Goal: Find specific page/section: Find specific page/section

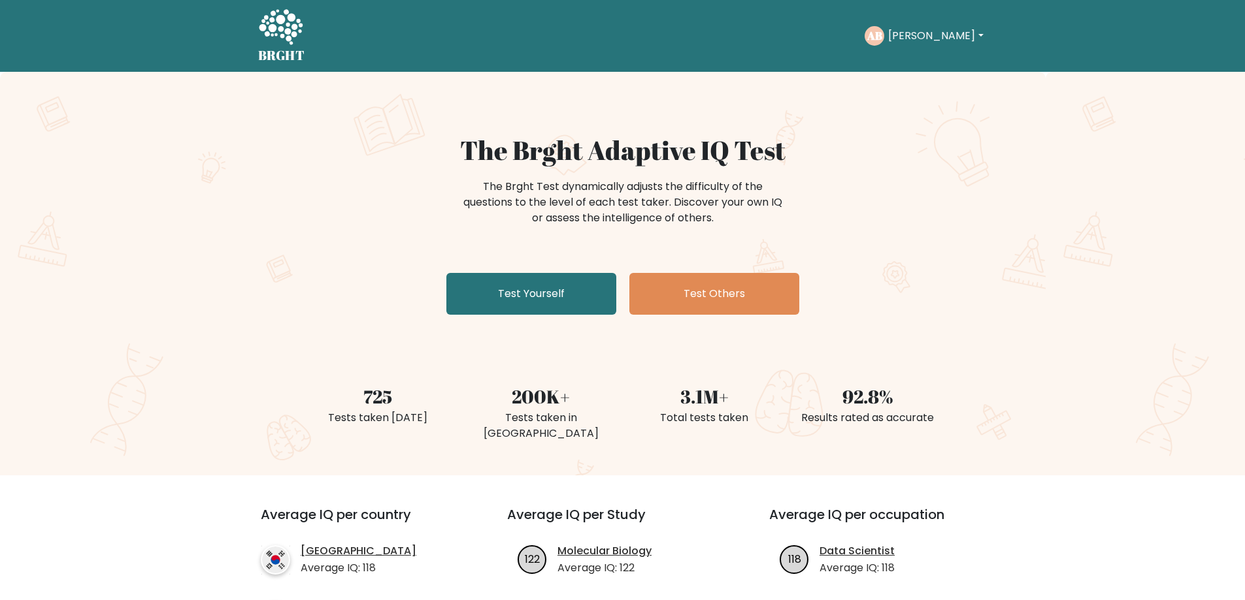
scroll to position [523, 0]
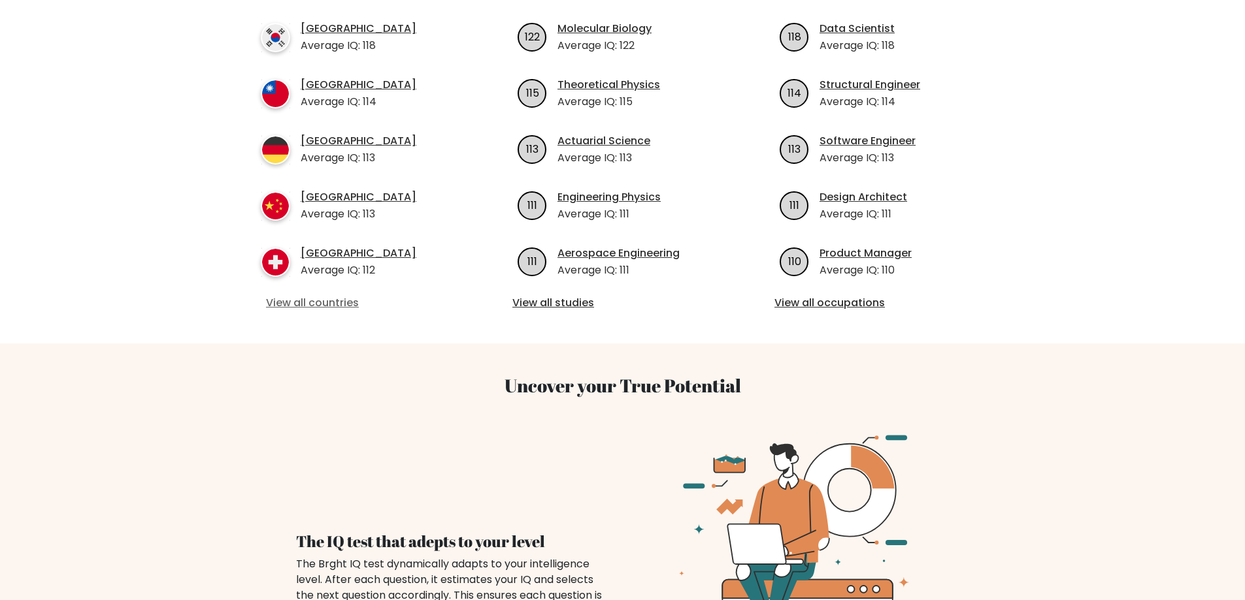
click at [344, 295] on link "View all countries" at bounding box center [360, 303] width 189 height 16
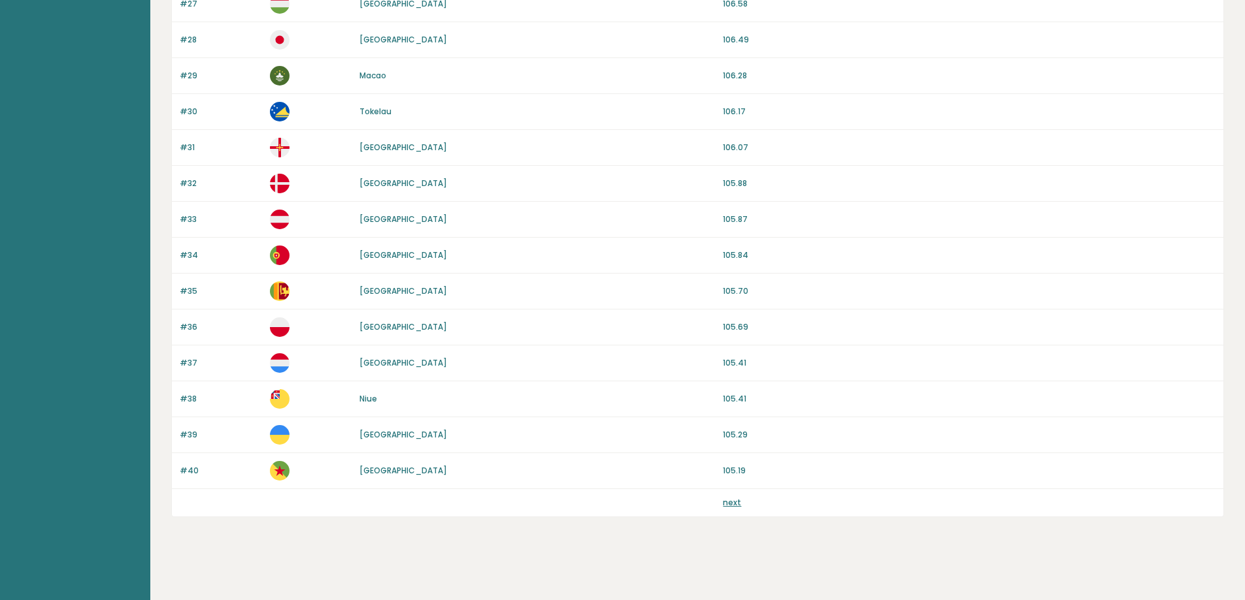
scroll to position [1116, 0]
click at [728, 495] on div "next" at bounding box center [697, 502] width 1051 height 27
click at [728, 498] on link "next" at bounding box center [732, 502] width 18 height 11
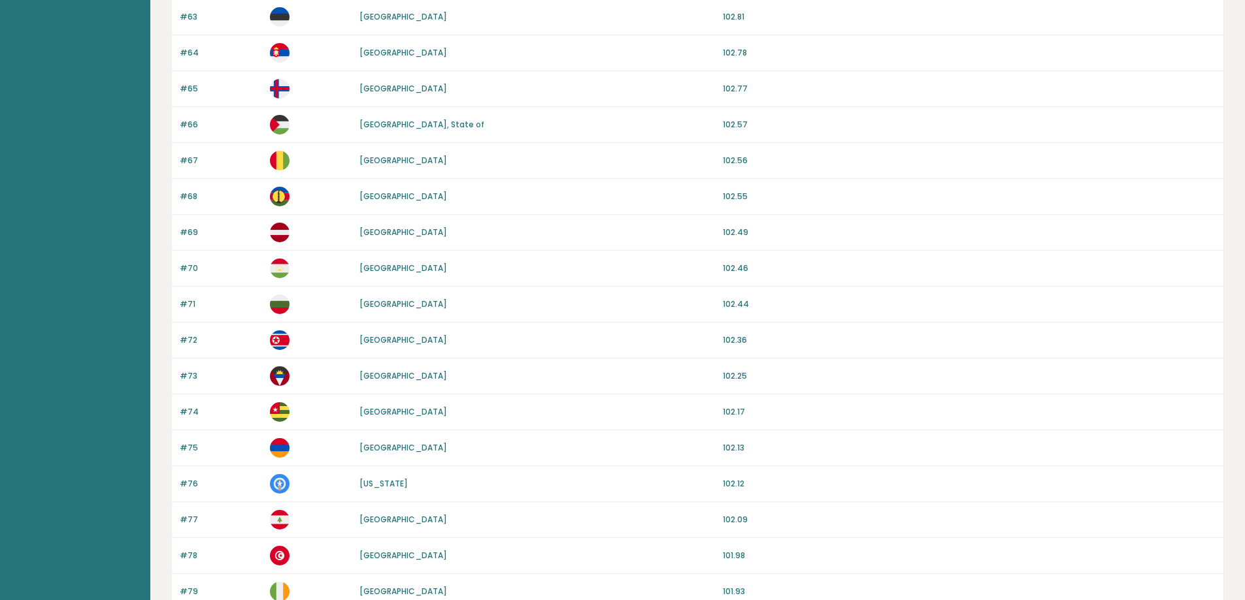
scroll to position [1045, 0]
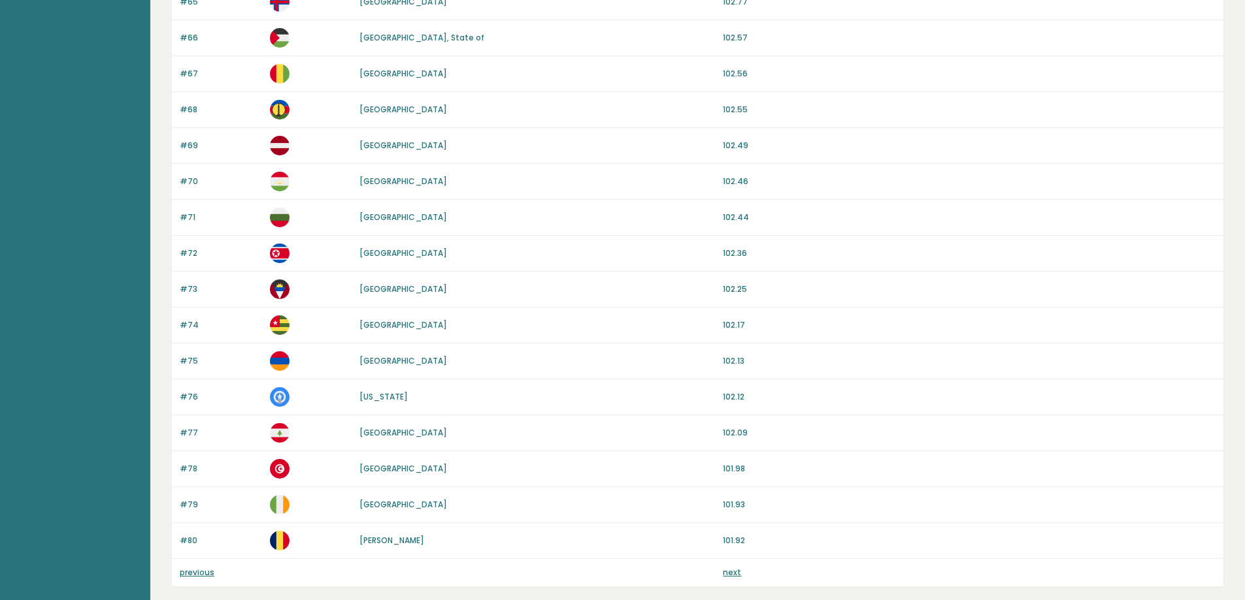
click at [728, 574] on link "next" at bounding box center [732, 572] width 18 height 11
